Goal: Complete application form

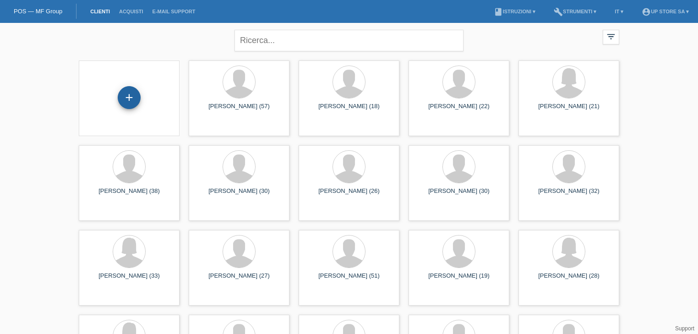
click at [130, 97] on div "+" at bounding box center [129, 97] width 23 height 23
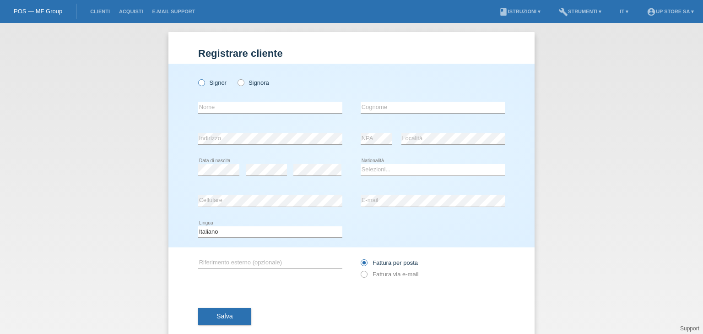
click at [212, 81] on label "Signor" at bounding box center [212, 82] width 28 height 7
click at [204, 81] on input "Signor" at bounding box center [201, 82] width 6 height 6
radio input "true"
